Goal: Communication & Community: Answer question/provide support

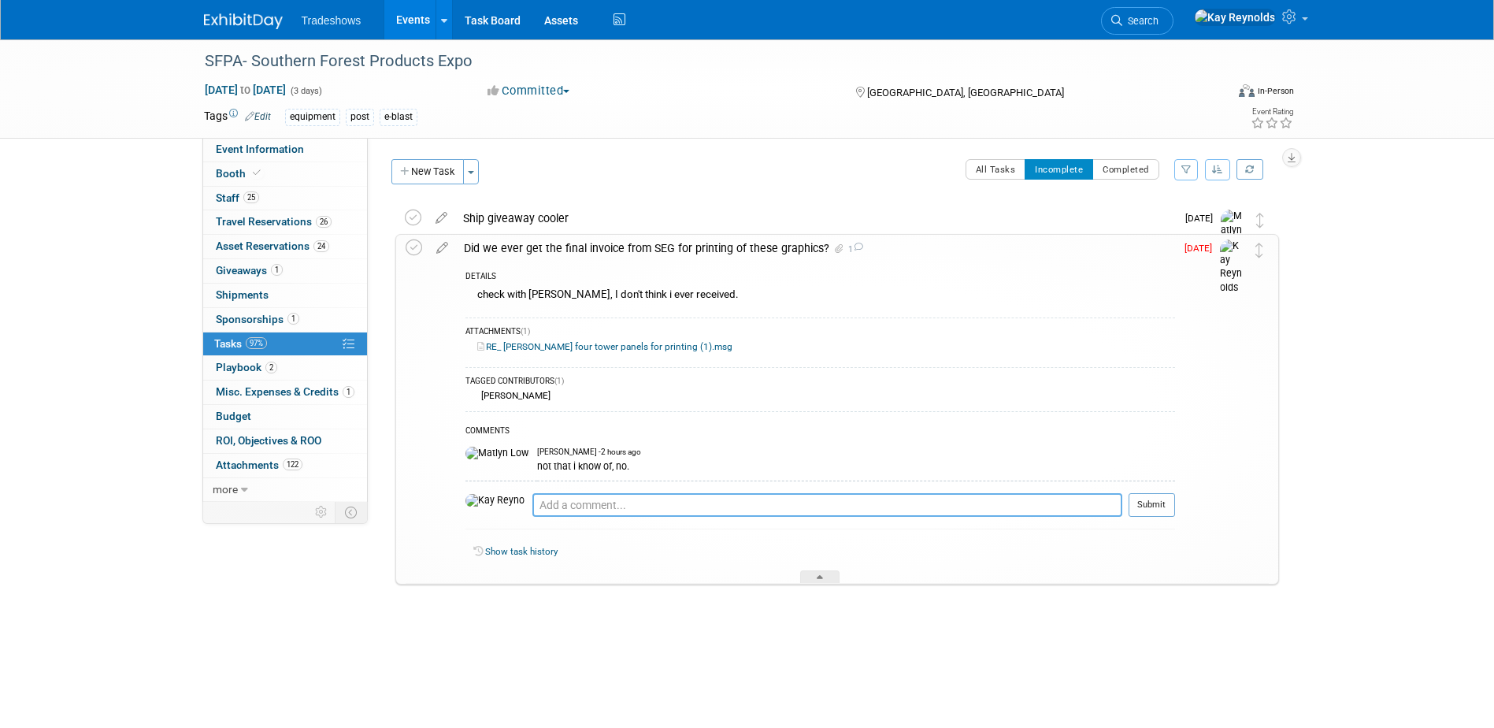
click at [561, 513] on textarea at bounding box center [827, 505] width 590 height 24
type textarea "09 08 25 Sent another request to [PERSON_NAME] at SEG"
click at [1167, 509] on button "Submit" at bounding box center [1152, 505] width 46 height 24
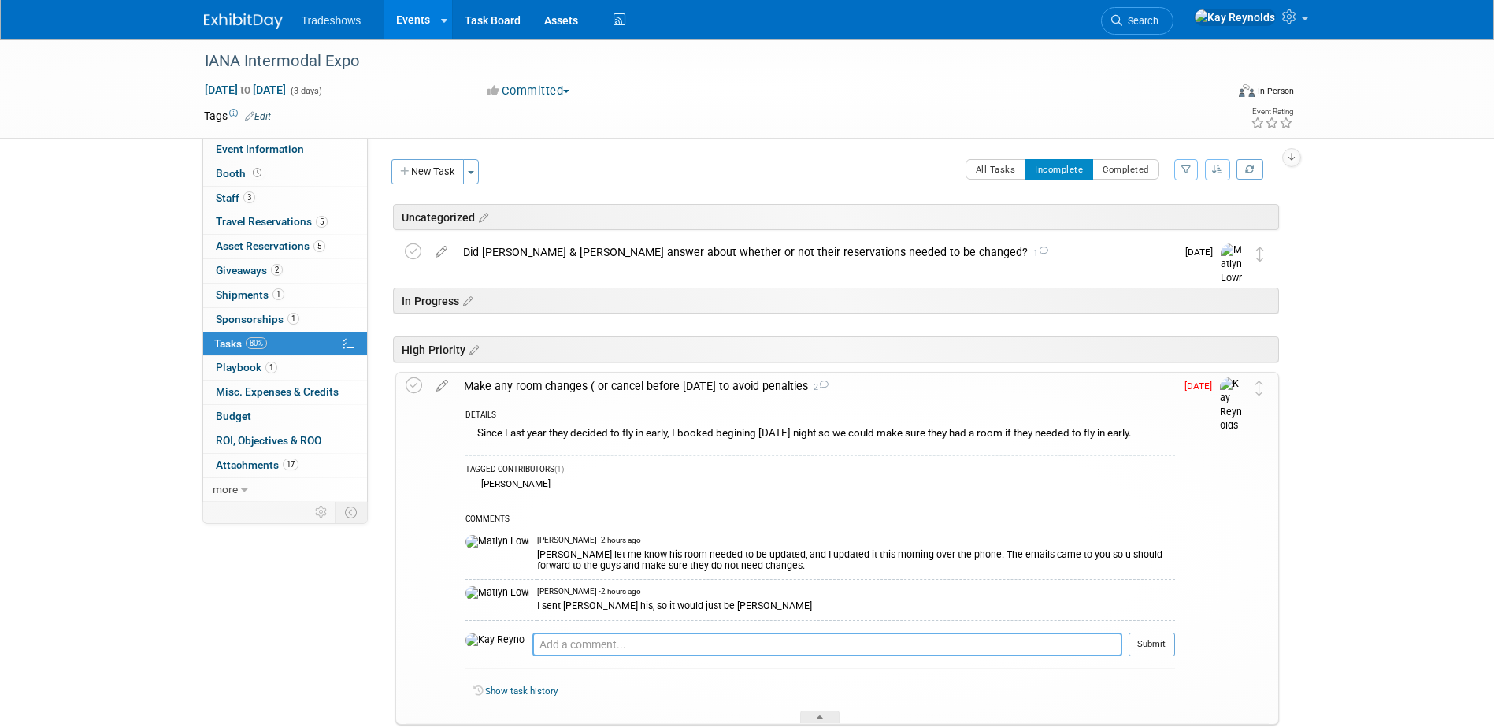
click at [559, 647] on textarea at bounding box center [827, 645] width 590 height 24
type textarea "W"
click at [310, 216] on span "Travel Reservations 5" at bounding box center [272, 221] width 112 height 13
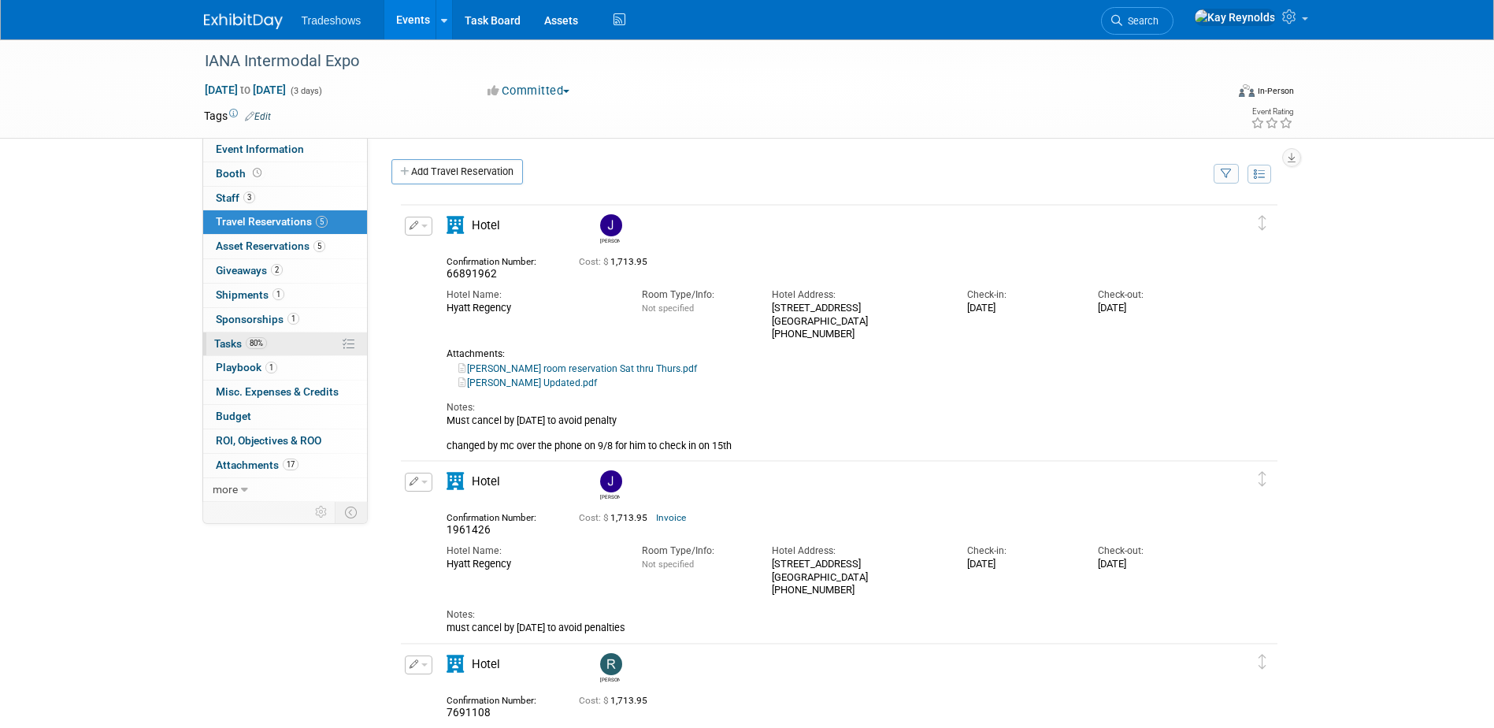
click at [263, 342] on span "80%" at bounding box center [256, 343] width 21 height 12
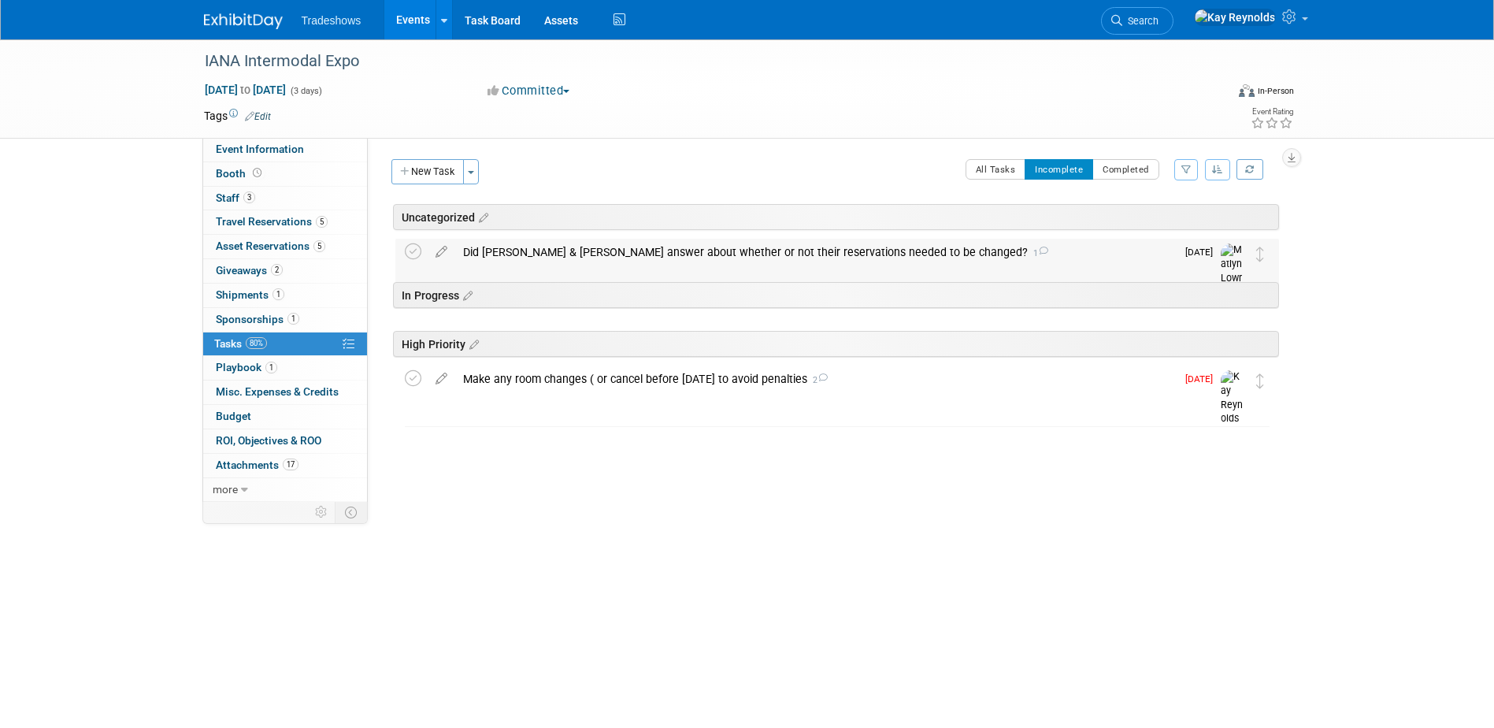
click at [552, 256] on div "Did Rob & David answer about whether or not their reservations needed to be cha…" at bounding box center [815, 252] width 721 height 27
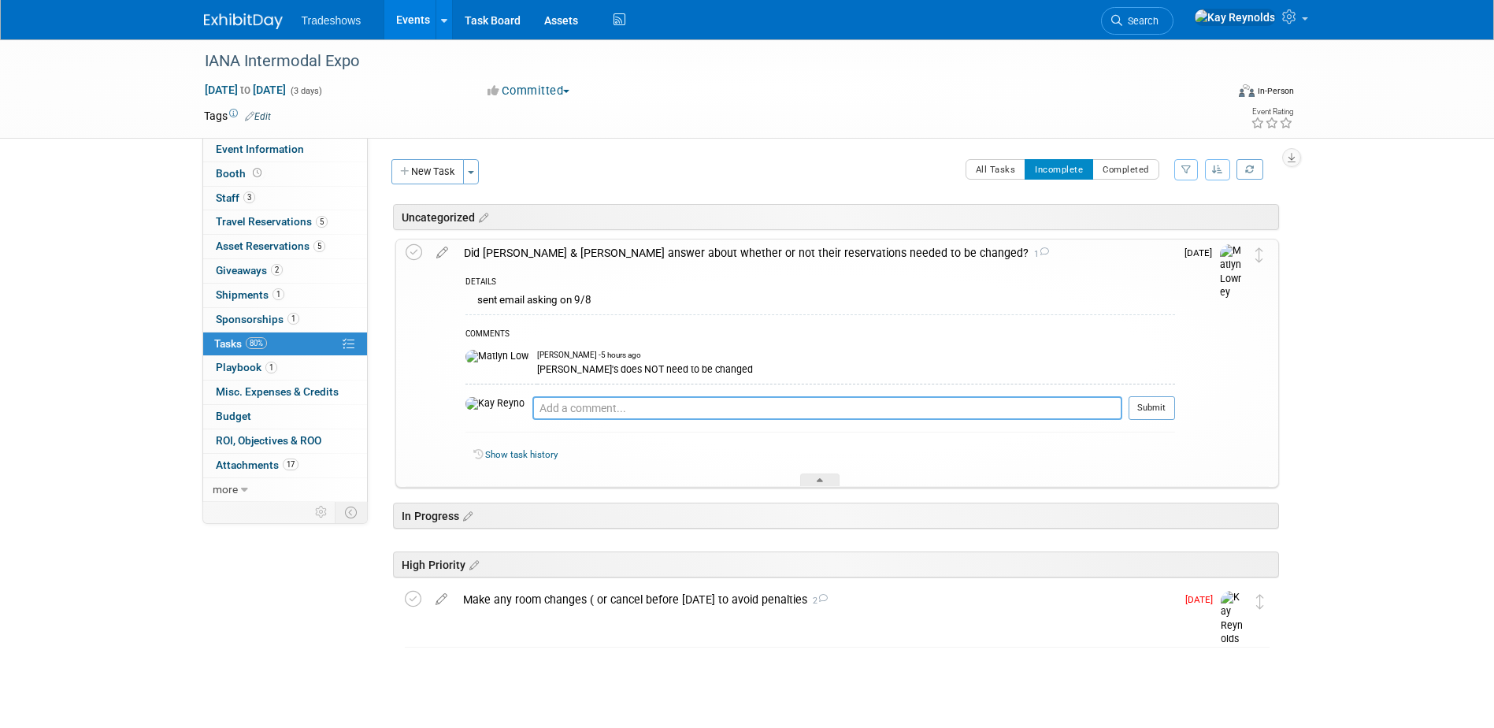
click at [532, 401] on textarea at bounding box center [827, 408] width 590 height 24
type textarea "Were you able to get David's room changed ?"
